Goal: Task Accomplishment & Management: Use online tool/utility

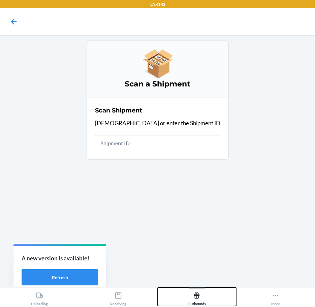
click at [198, 301] on div "Outbounds" at bounding box center [197, 297] width 18 height 17
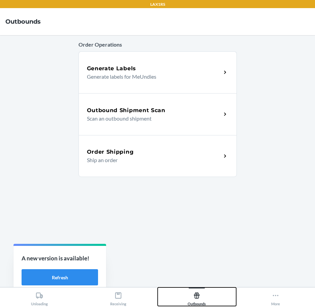
click at [198, 301] on div "Outbounds" at bounding box center [197, 297] width 18 height 17
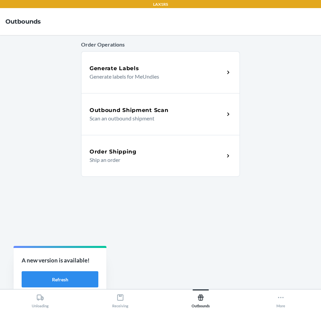
click at [199, 107] on div "Outbound Shipment Scan" at bounding box center [156, 110] width 135 height 8
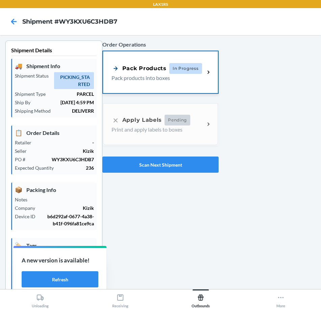
click at [188, 84] on div "Pack Products In Progress Pack products into boxes" at bounding box center [160, 72] width 115 height 42
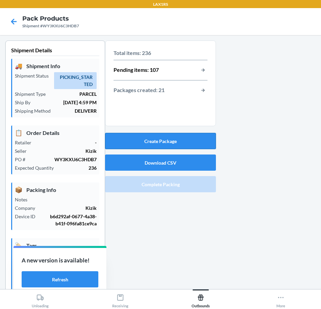
click at [176, 139] on button "Create Package" at bounding box center [160, 141] width 111 height 16
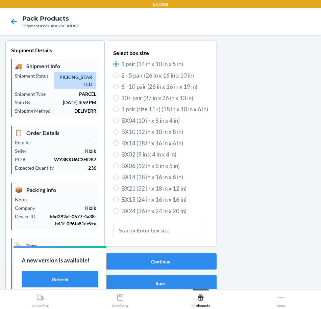
click at [149, 85] on span "6 - 10 pair (26 in x 16 in x 19 in)" at bounding box center [164, 86] width 87 height 9
click at [118, 85] on input "6 - 10 pair (26 in x 16 in x 19 in)" at bounding box center [115, 86] width 5 height 5
radio input "true"
radio input "false"
click at [131, 263] on button "Continue" at bounding box center [161, 261] width 112 height 16
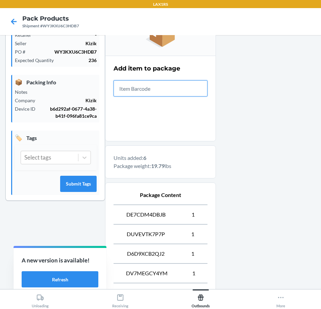
scroll to position [212, 0]
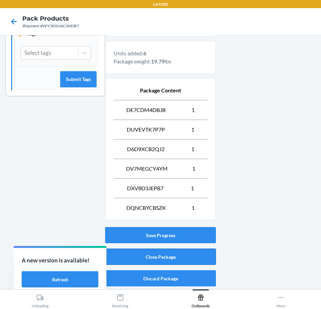
click at [179, 256] on button "Close Package" at bounding box center [160, 257] width 111 height 16
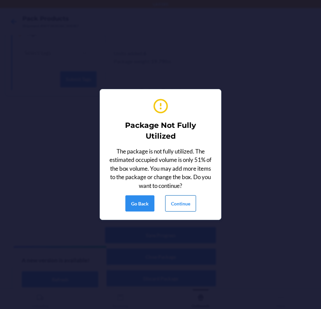
click at [187, 199] on button "Continue" at bounding box center [180, 203] width 31 height 16
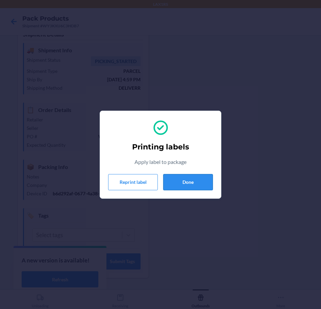
click at [189, 187] on button "Done" at bounding box center [188, 182] width 50 height 16
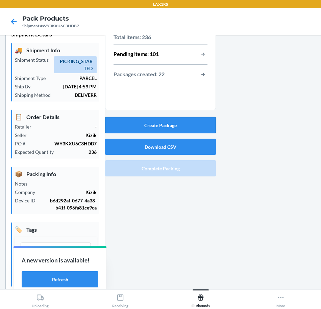
click at [182, 126] on button "Create Package" at bounding box center [160, 125] width 111 height 16
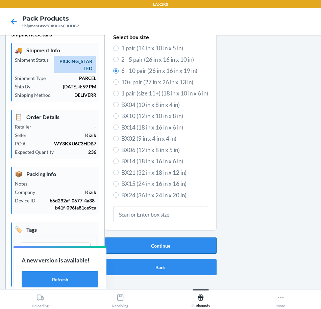
click at [179, 244] on button "Continue" at bounding box center [161, 246] width 112 height 16
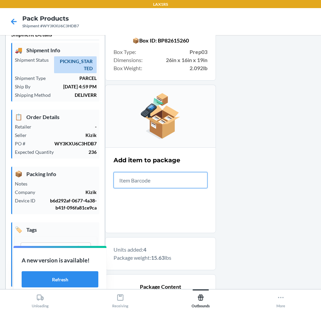
scroll to position [173, 0]
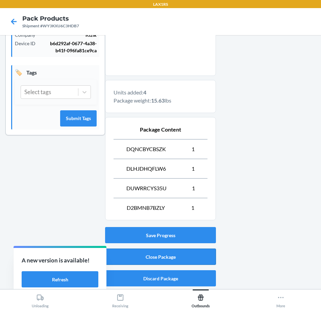
click at [185, 257] on button "Close Package" at bounding box center [160, 257] width 111 height 16
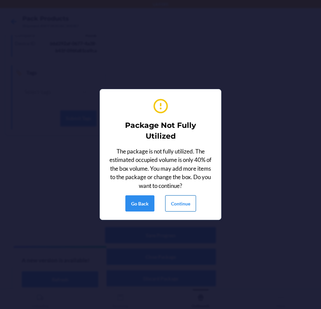
click at [180, 205] on button "Continue" at bounding box center [180, 203] width 31 height 16
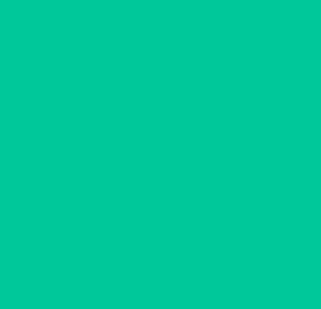
scroll to position [16, 0]
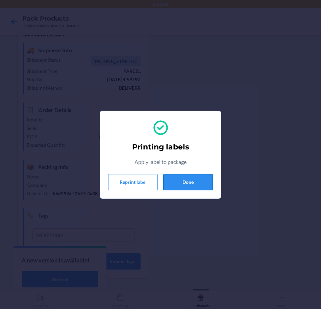
click at [199, 182] on button "Done" at bounding box center [188, 182] width 50 height 16
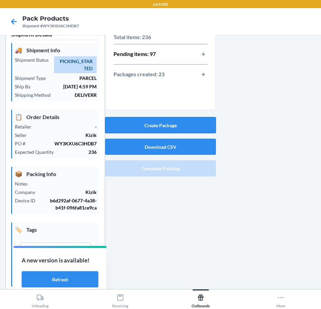
click at [178, 129] on button "Create Package" at bounding box center [160, 125] width 111 height 16
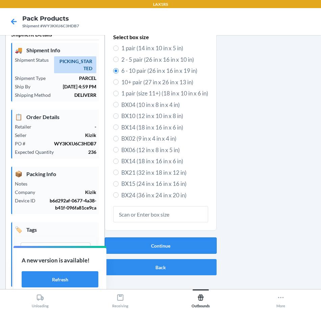
click at [188, 249] on button "Continue" at bounding box center [161, 246] width 112 height 16
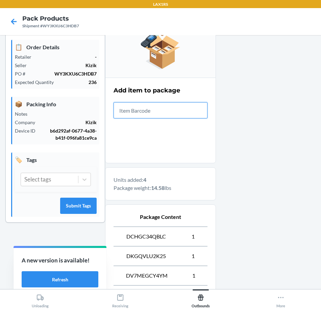
scroll to position [173, 0]
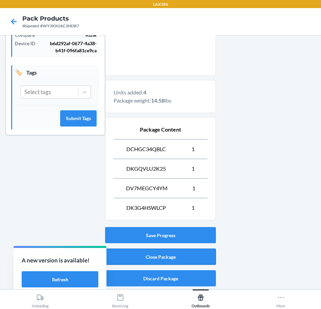
click at [192, 261] on button "Close Package" at bounding box center [160, 257] width 111 height 16
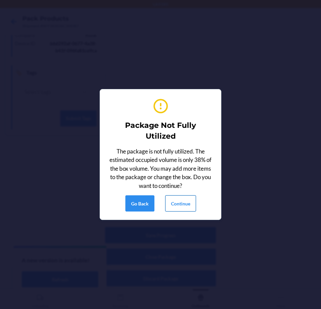
click at [188, 206] on button "Continue" at bounding box center [180, 203] width 31 height 16
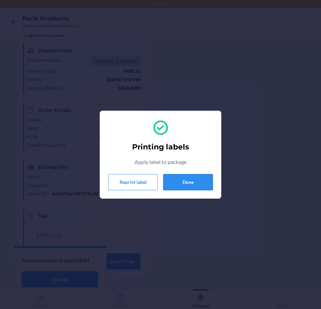
click at [181, 183] on button "Done" at bounding box center [188, 182] width 50 height 16
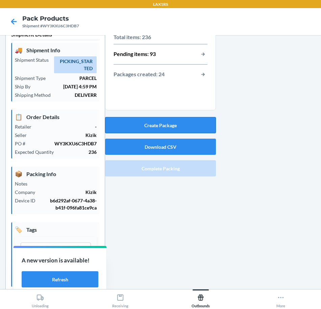
click at [178, 128] on button "Create Package" at bounding box center [160, 125] width 111 height 16
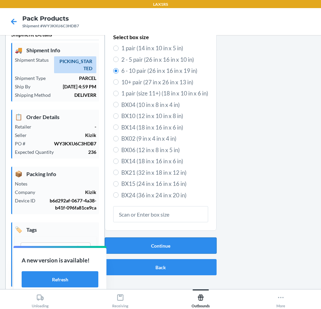
click at [179, 246] on button "Continue" at bounding box center [161, 246] width 112 height 16
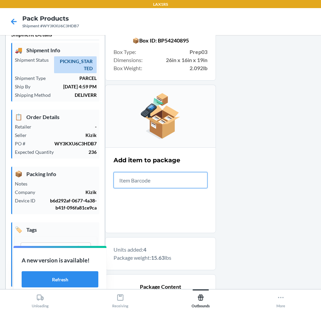
scroll to position [173, 0]
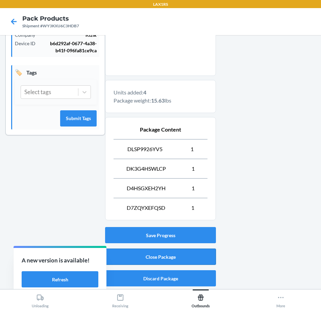
click at [185, 255] on button "Close Package" at bounding box center [160, 257] width 111 height 16
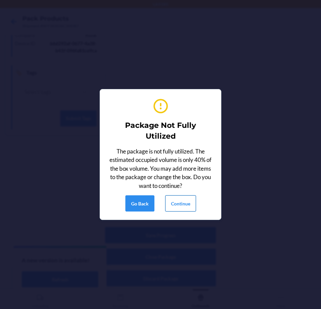
click at [183, 199] on button "Continue" at bounding box center [180, 203] width 31 height 16
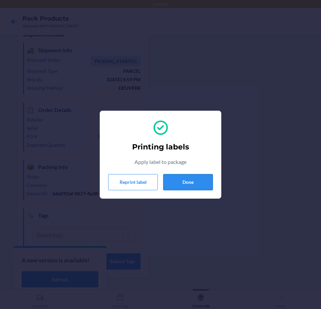
click at [200, 178] on button "Done" at bounding box center [188, 182] width 50 height 16
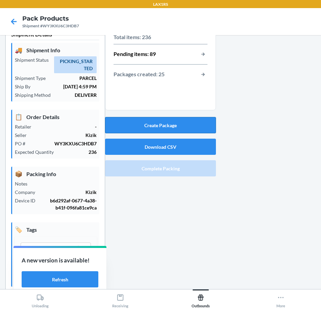
click at [164, 126] on button "Create Package" at bounding box center [160, 125] width 111 height 16
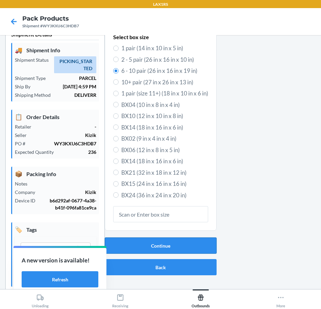
click at [180, 246] on button "Continue" at bounding box center [161, 246] width 112 height 16
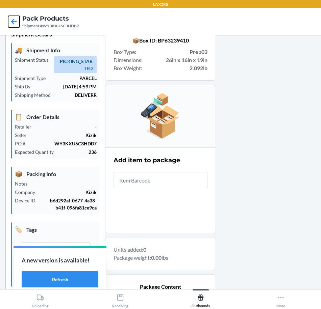
click at [16, 24] on icon at bounding box center [13, 21] width 11 height 11
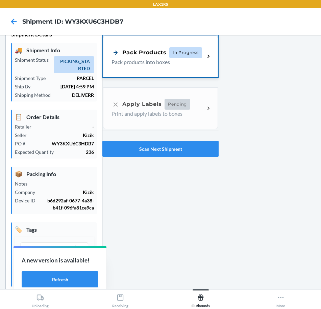
click at [182, 62] on p "Pack products into boxes" at bounding box center [155, 62] width 88 height 8
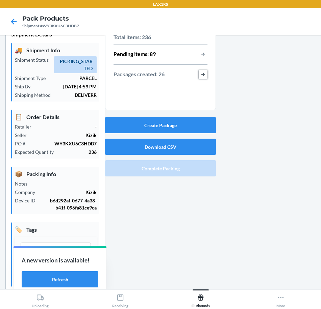
click at [202, 75] on button "button-view-packages-created" at bounding box center [202, 74] width 9 height 9
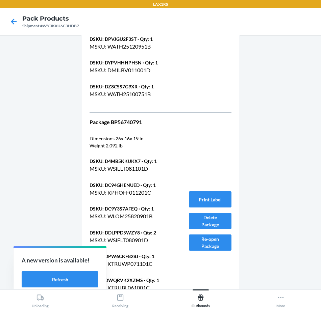
scroll to position [4477, 0]
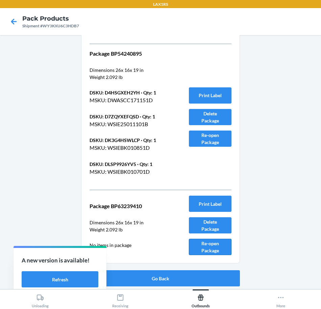
click at [211, 245] on button "Re-open Package" at bounding box center [210, 247] width 43 height 16
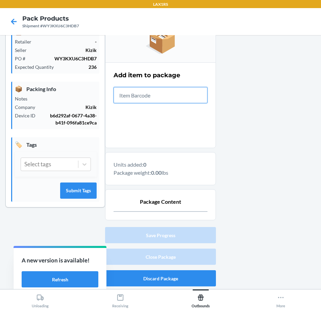
click at [153, 96] on input "text" at bounding box center [160, 95] width 94 height 16
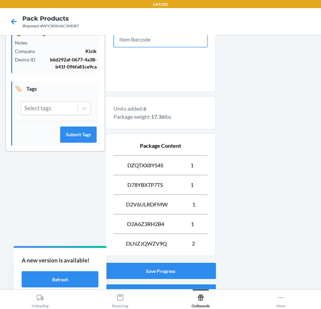
scroll to position [193, 0]
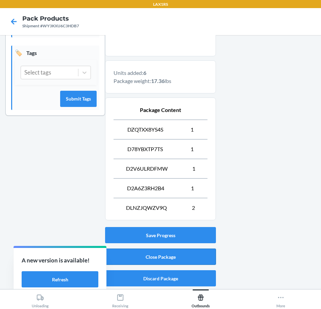
click at [199, 253] on button "Close Package" at bounding box center [160, 257] width 111 height 16
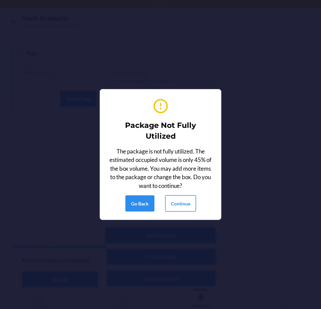
click at [174, 201] on button "Continue" at bounding box center [180, 203] width 31 height 16
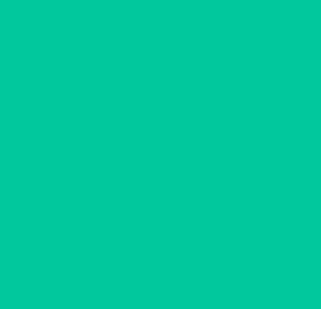
scroll to position [16, 0]
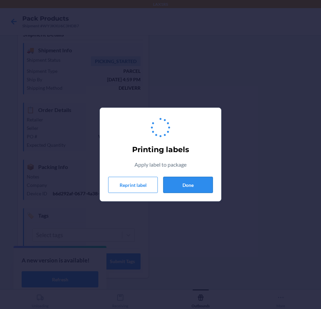
click at [186, 188] on button "Done" at bounding box center [188, 185] width 50 height 16
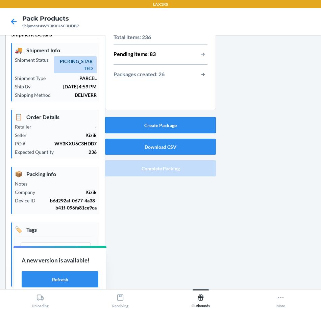
click at [194, 125] on button "Create Package" at bounding box center [160, 125] width 111 height 16
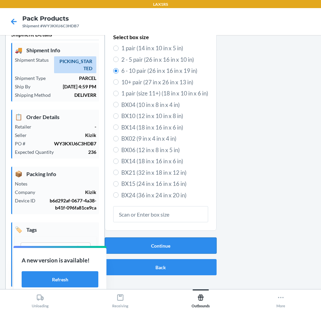
click at [151, 245] on button "Continue" at bounding box center [161, 246] width 112 height 16
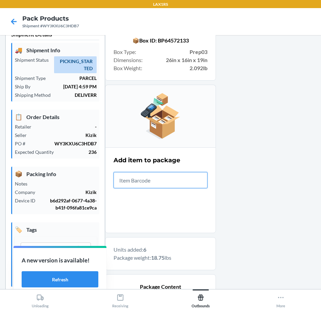
scroll to position [212, 0]
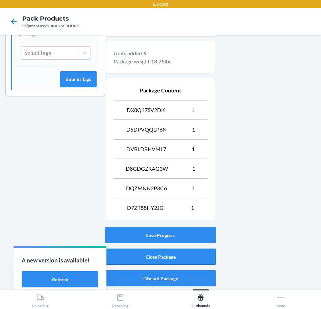
click at [185, 261] on button "Close Package" at bounding box center [160, 257] width 111 height 16
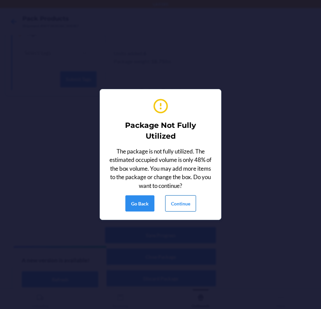
click at [180, 200] on button "Continue" at bounding box center [180, 203] width 31 height 16
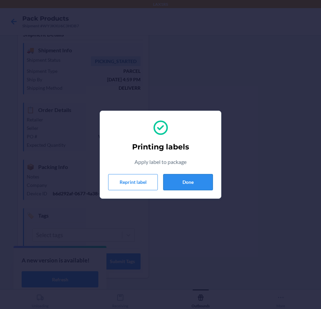
click at [183, 179] on button "Done" at bounding box center [188, 182] width 50 height 16
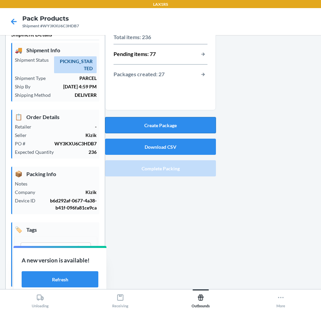
click at [199, 130] on button "Create Package" at bounding box center [160, 125] width 111 height 16
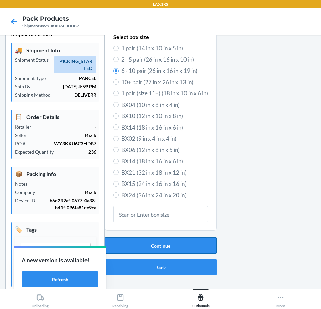
click at [160, 244] on button "Continue" at bounding box center [161, 246] width 112 height 16
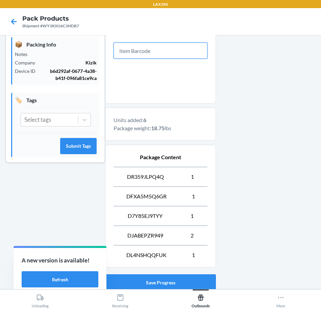
scroll to position [193, 0]
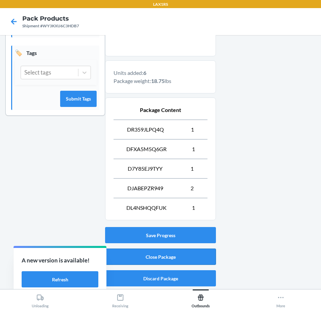
click at [158, 255] on button "Close Package" at bounding box center [160, 257] width 111 height 16
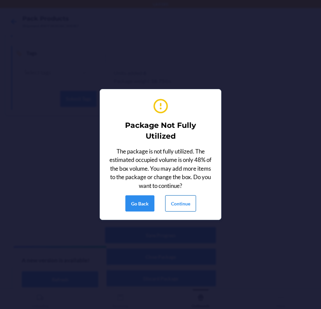
click at [173, 202] on button "Continue" at bounding box center [180, 203] width 31 height 16
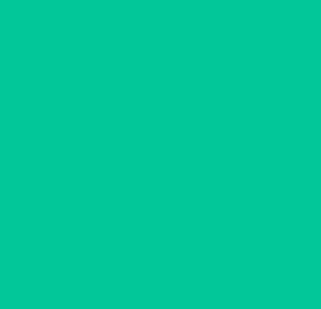
scroll to position [16, 0]
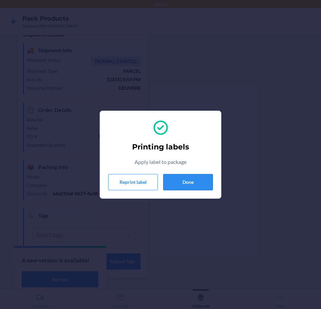
click at [175, 183] on button "Done" at bounding box center [188, 182] width 50 height 16
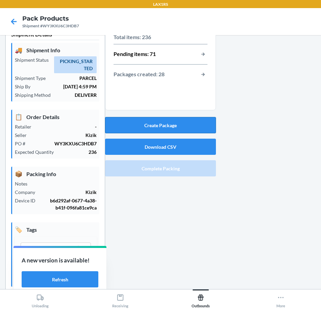
click at [184, 128] on button "Create Package" at bounding box center [160, 125] width 111 height 16
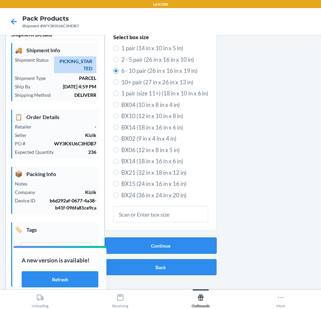
click at [181, 248] on button "Continue" at bounding box center [161, 246] width 112 height 16
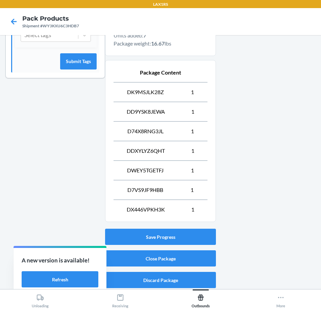
scroll to position [232, 0]
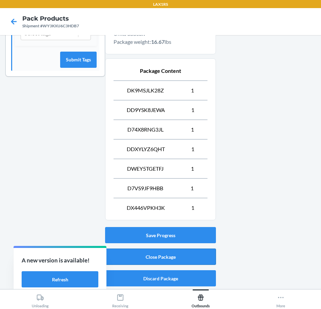
click at [199, 260] on button "Close Package" at bounding box center [160, 257] width 111 height 16
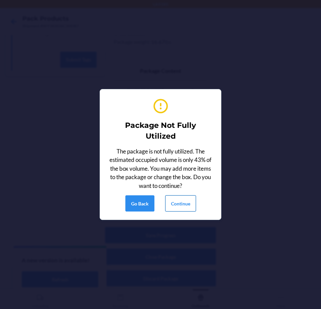
click at [186, 203] on button "Continue" at bounding box center [180, 203] width 31 height 16
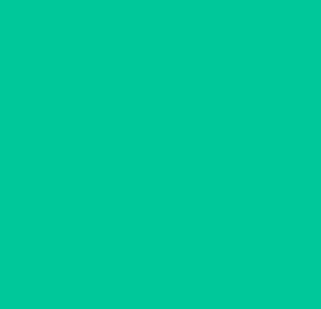
scroll to position [16, 0]
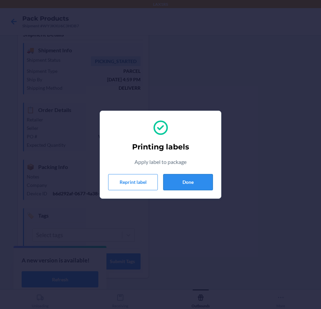
click at [181, 174] on button "Done" at bounding box center [188, 182] width 50 height 16
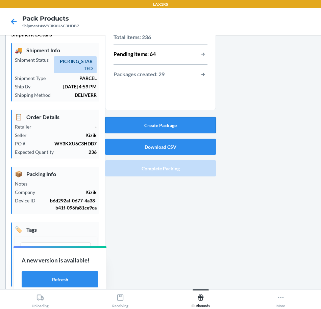
click at [157, 128] on button "Create Package" at bounding box center [160, 125] width 111 height 16
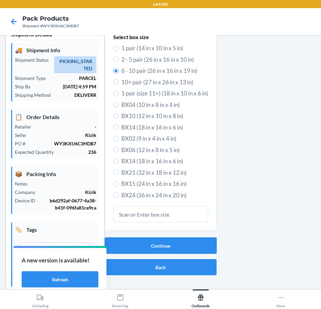
click at [189, 246] on button "Continue" at bounding box center [161, 246] width 112 height 16
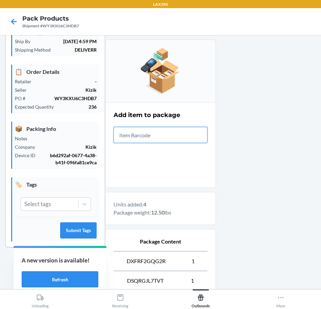
scroll to position [154, 0]
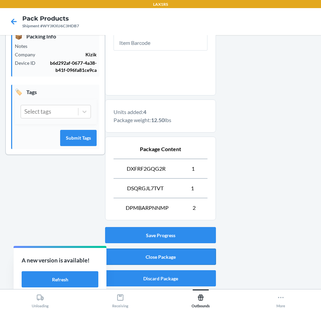
click at [200, 253] on button "Close Package" at bounding box center [160, 257] width 111 height 16
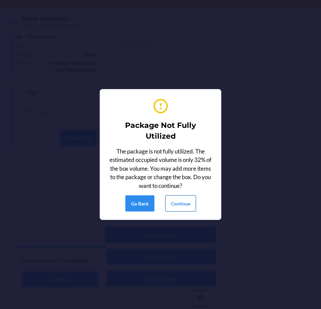
click at [191, 202] on button "Continue" at bounding box center [180, 203] width 31 height 16
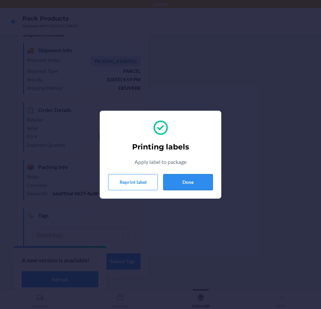
click at [202, 181] on button "Done" at bounding box center [188, 182] width 50 height 16
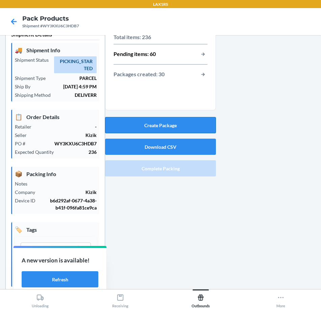
click at [188, 130] on button "Create Package" at bounding box center [160, 125] width 111 height 16
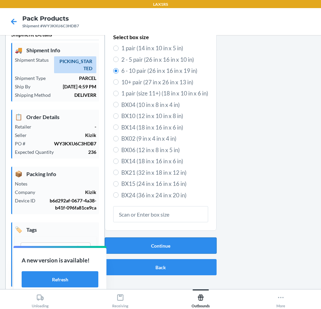
click at [158, 247] on button "Continue" at bounding box center [161, 246] width 112 height 16
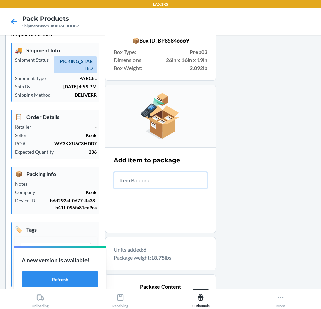
scroll to position [212, 0]
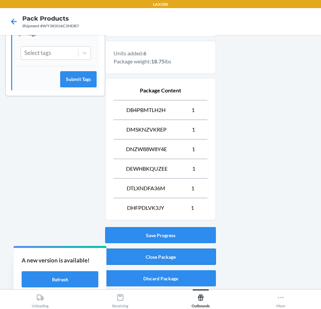
click at [189, 256] on button "Close Package" at bounding box center [160, 257] width 111 height 16
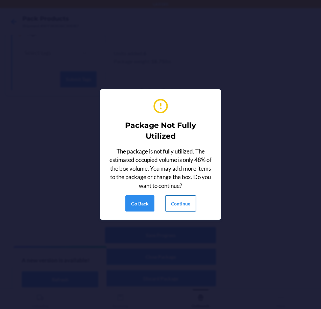
click at [181, 202] on button "Continue" at bounding box center [180, 203] width 31 height 16
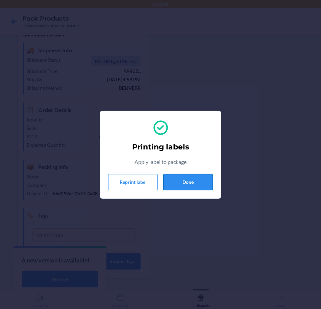
click at [198, 181] on button "Done" at bounding box center [188, 182] width 50 height 16
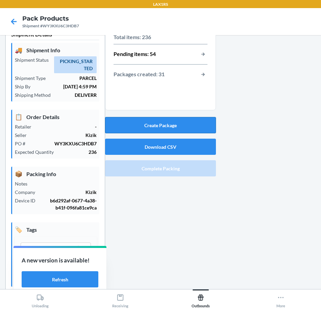
click at [161, 130] on button "Create Package" at bounding box center [160, 125] width 111 height 16
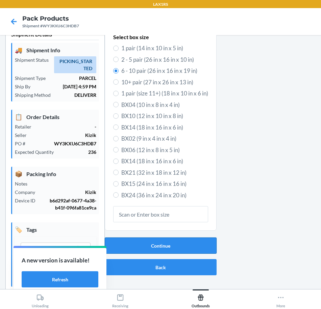
click at [207, 243] on button "Continue" at bounding box center [161, 246] width 112 height 16
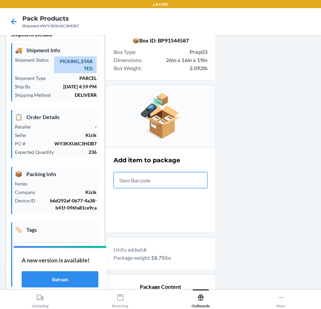
scroll to position [212, 0]
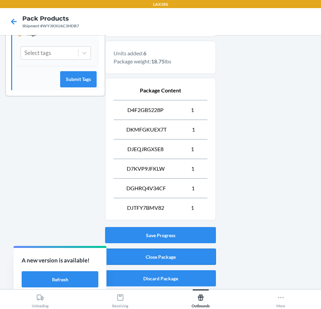
click at [192, 254] on button "Close Package" at bounding box center [160, 257] width 111 height 16
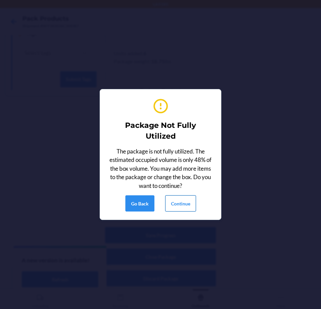
click at [178, 206] on button "Continue" at bounding box center [180, 203] width 31 height 16
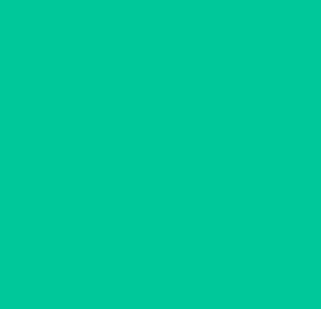
scroll to position [16, 0]
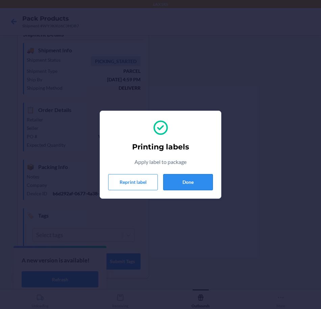
click at [200, 183] on button "Done" at bounding box center [188, 182] width 50 height 16
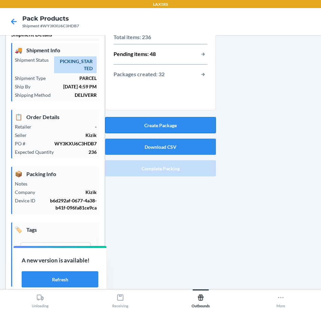
click at [171, 125] on button "Create Package" at bounding box center [160, 125] width 111 height 16
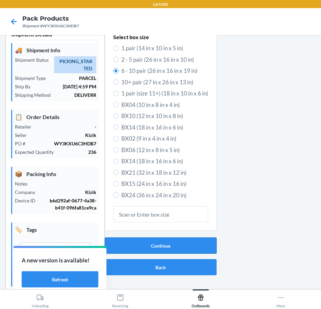
click at [165, 245] on button "Continue" at bounding box center [161, 246] width 112 height 16
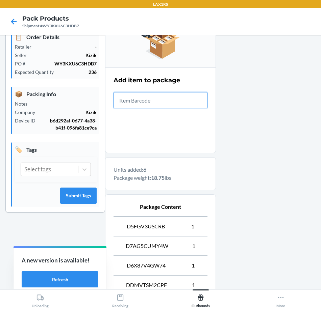
scroll to position [212, 0]
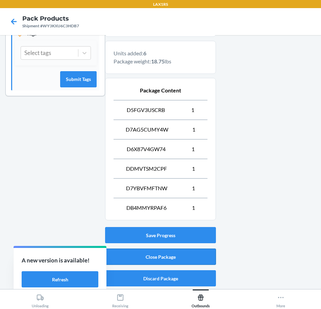
click at [157, 256] on button "Close Package" at bounding box center [160, 257] width 111 height 16
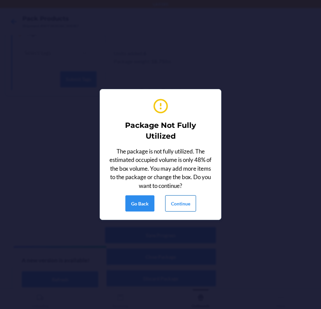
click at [183, 203] on button "Continue" at bounding box center [180, 203] width 31 height 16
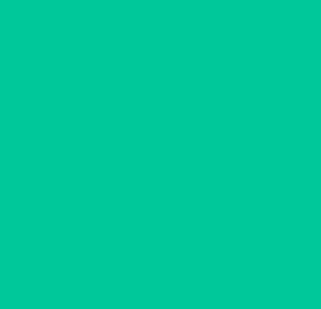
scroll to position [16, 0]
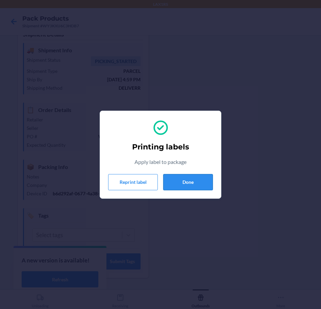
click at [205, 183] on button "Done" at bounding box center [188, 182] width 50 height 16
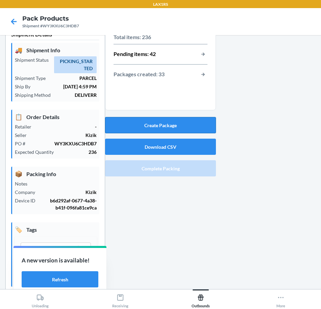
click at [161, 130] on button "Create Package" at bounding box center [160, 125] width 111 height 16
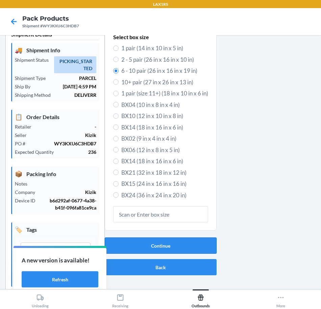
click at [184, 253] on button "Continue" at bounding box center [161, 246] width 112 height 16
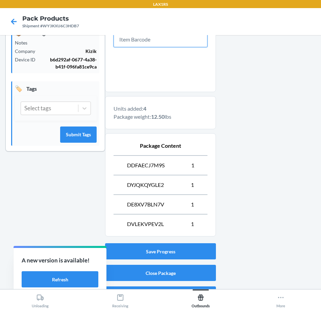
scroll to position [173, 0]
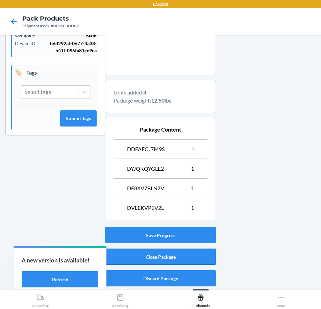
click at [174, 259] on button "Close Package" at bounding box center [160, 257] width 111 height 16
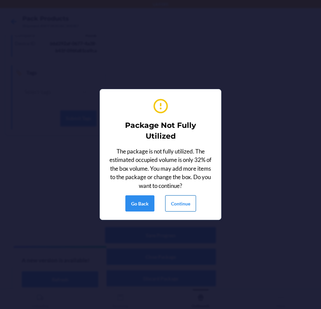
click at [178, 200] on button "Continue" at bounding box center [180, 203] width 31 height 16
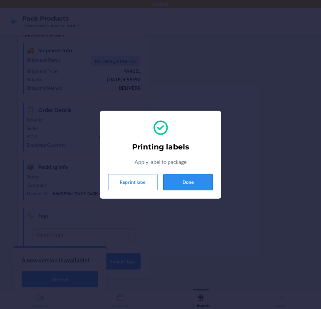
click at [182, 187] on button "Done" at bounding box center [188, 182] width 50 height 16
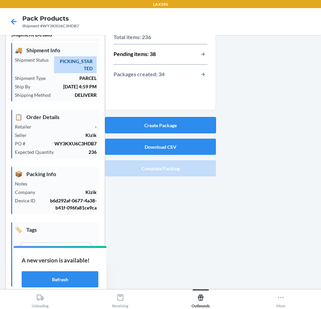
click at [123, 120] on button "Create Package" at bounding box center [160, 125] width 111 height 16
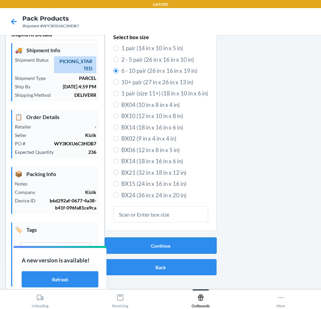
click at [170, 243] on button "Continue" at bounding box center [161, 246] width 112 height 16
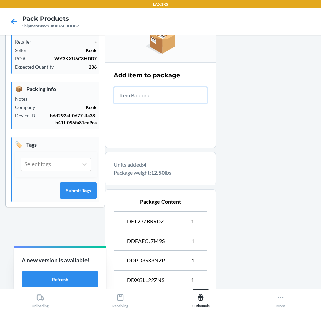
scroll to position [173, 0]
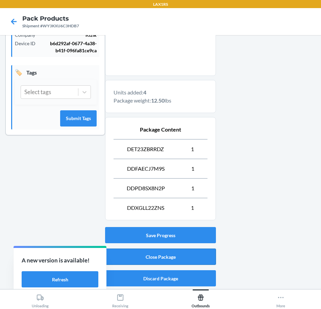
click at [171, 255] on button "Close Package" at bounding box center [160, 257] width 111 height 16
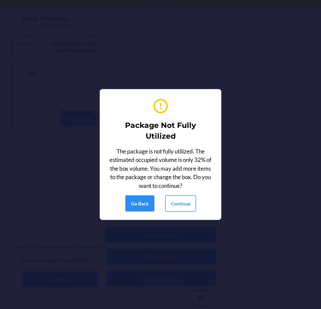
click at [177, 205] on button "Continue" at bounding box center [180, 203] width 31 height 16
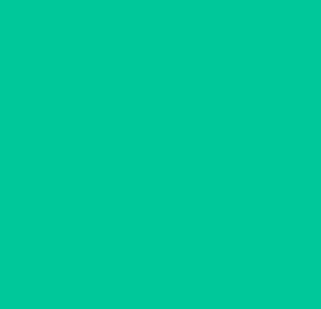
scroll to position [16, 0]
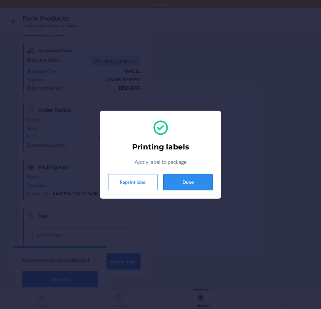
click at [173, 181] on button "Done" at bounding box center [188, 182] width 50 height 16
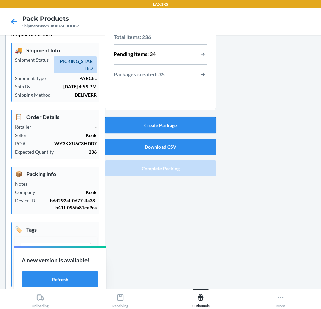
click at [197, 126] on button "Create Package" at bounding box center [160, 125] width 111 height 16
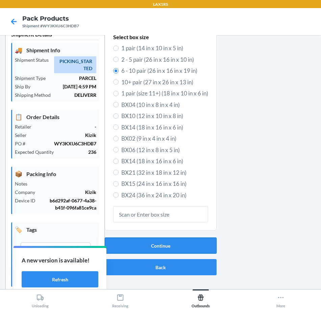
click at [183, 243] on button "Continue" at bounding box center [161, 246] width 112 height 16
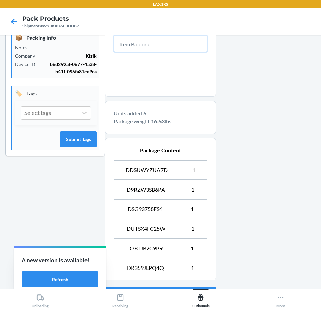
scroll to position [212, 0]
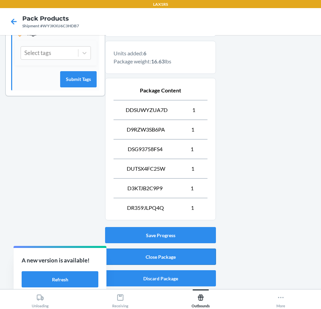
click at [168, 260] on button "Close Package" at bounding box center [160, 257] width 111 height 16
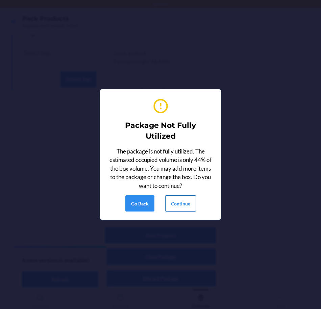
click at [181, 202] on button "Continue" at bounding box center [180, 203] width 31 height 16
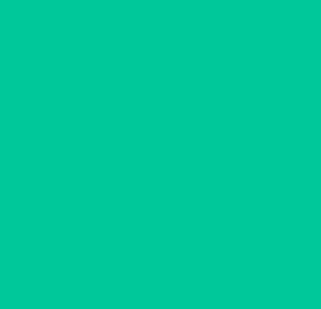
scroll to position [16, 0]
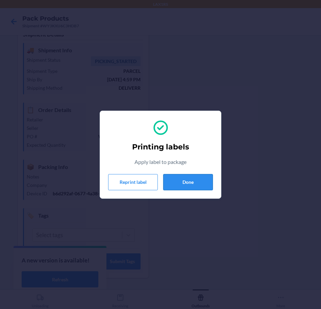
click at [189, 185] on button "Done" at bounding box center [188, 182] width 50 height 16
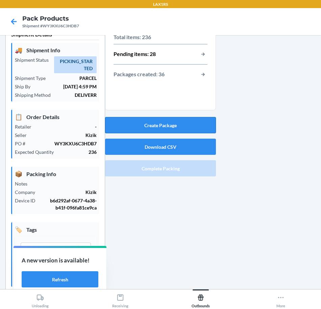
click at [190, 125] on button "Create Package" at bounding box center [160, 125] width 111 height 16
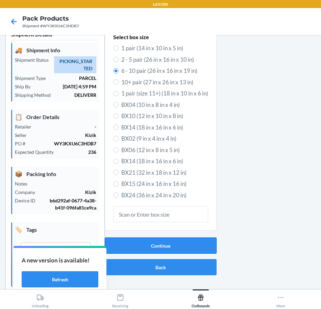
click at [187, 246] on button "Continue" at bounding box center [161, 246] width 112 height 16
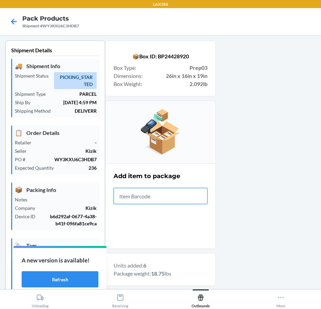
scroll to position [212, 0]
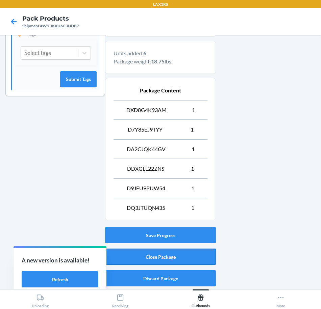
click at [178, 251] on button "Close Package" at bounding box center [160, 257] width 111 height 16
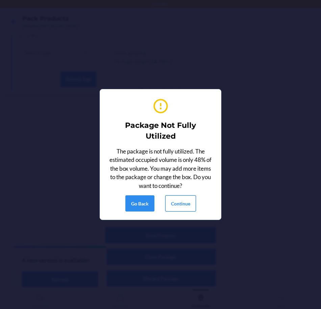
click at [184, 206] on button "Continue" at bounding box center [180, 203] width 31 height 16
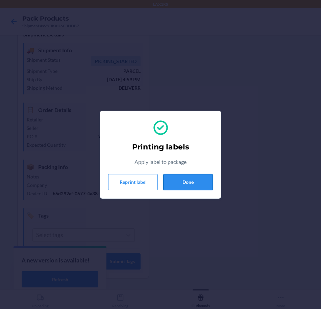
click at [192, 177] on button "Done" at bounding box center [188, 182] width 50 height 16
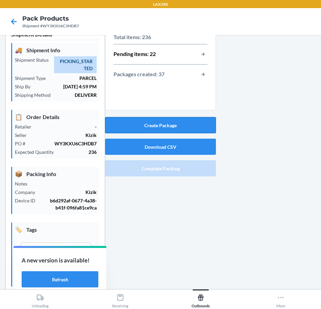
click at [168, 126] on button "Create Package" at bounding box center [160, 125] width 111 height 16
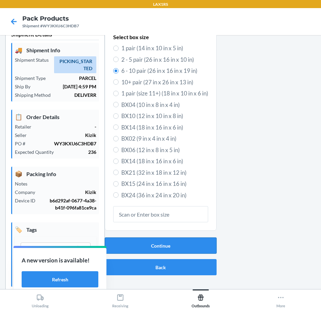
click at [179, 250] on button "Continue" at bounding box center [161, 246] width 112 height 16
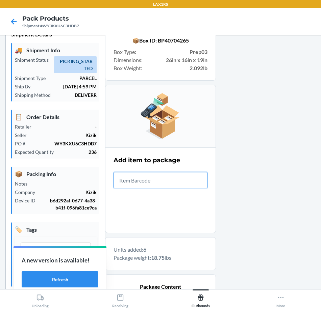
scroll to position [212, 0]
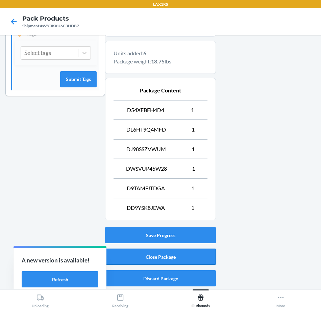
click at [172, 255] on button "Close Package" at bounding box center [160, 257] width 111 height 16
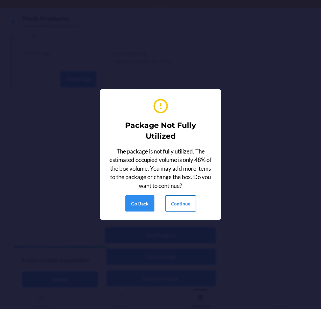
click at [186, 199] on button "Continue" at bounding box center [180, 203] width 31 height 16
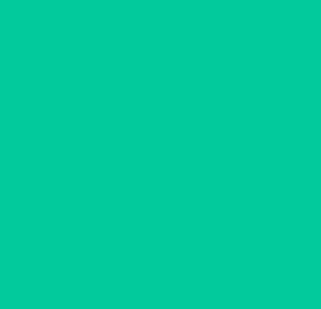
scroll to position [16, 0]
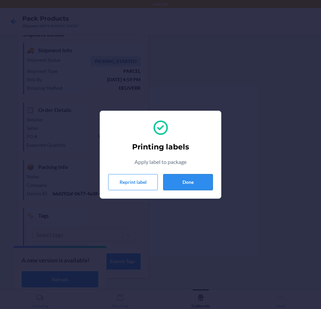
click at [188, 183] on button "Done" at bounding box center [188, 182] width 50 height 16
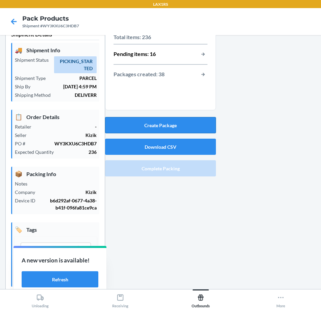
click at [187, 125] on button "Create Package" at bounding box center [160, 125] width 111 height 16
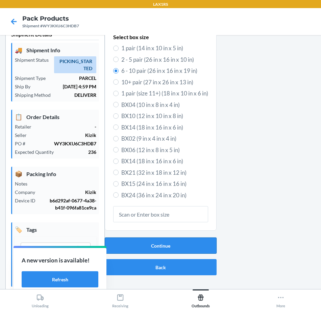
click at [204, 245] on button "Continue" at bounding box center [161, 246] width 112 height 16
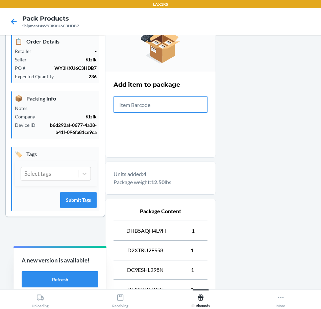
scroll to position [173, 0]
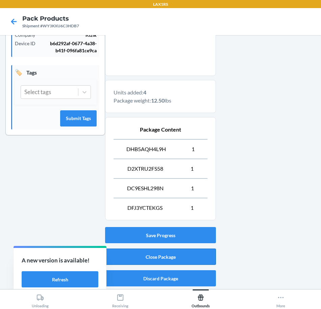
click at [198, 256] on button "Close Package" at bounding box center [160, 257] width 111 height 16
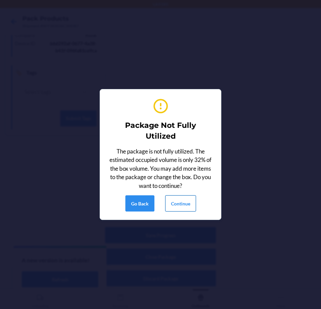
click at [188, 201] on button "Continue" at bounding box center [180, 203] width 31 height 16
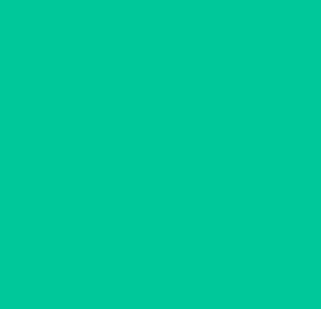
scroll to position [16, 0]
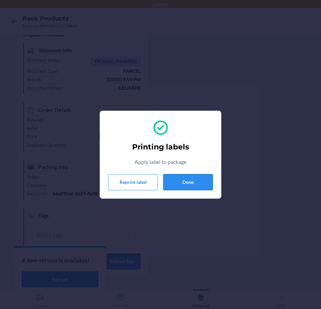
click at [191, 181] on button "Done" at bounding box center [188, 182] width 50 height 16
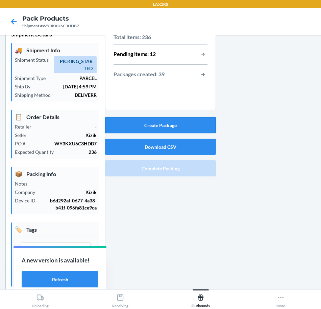
click at [187, 129] on button "Create Package" at bounding box center [160, 125] width 111 height 16
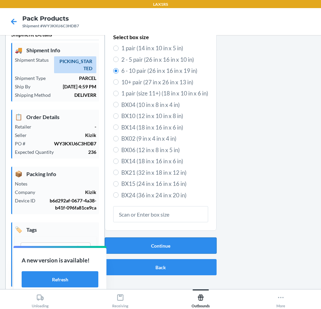
click at [177, 249] on button "Continue" at bounding box center [161, 246] width 112 height 16
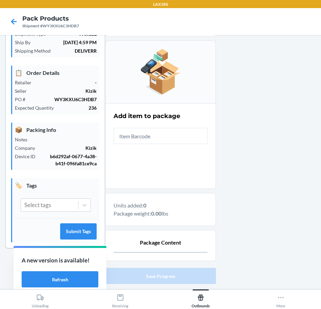
scroll to position [101, 0]
